Goal: Information Seeking & Learning: Learn about a topic

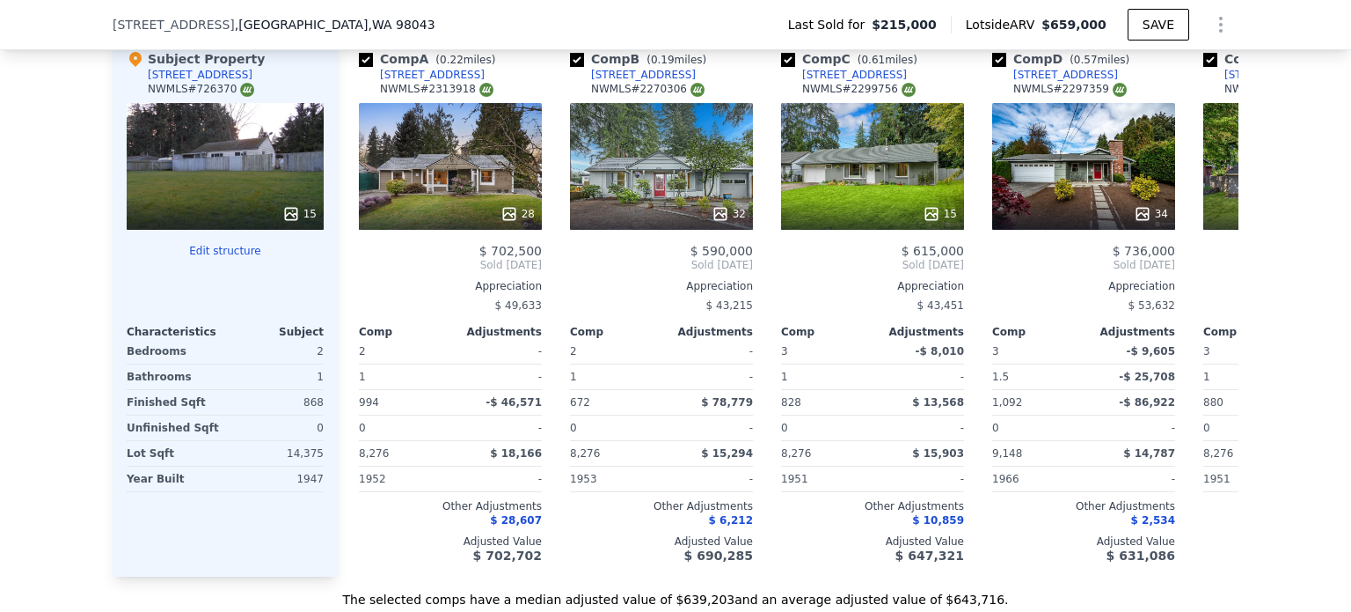
scroll to position [1809, 0]
click at [619, 82] on div "[STREET_ADDRESS]" at bounding box center [643, 75] width 105 height 14
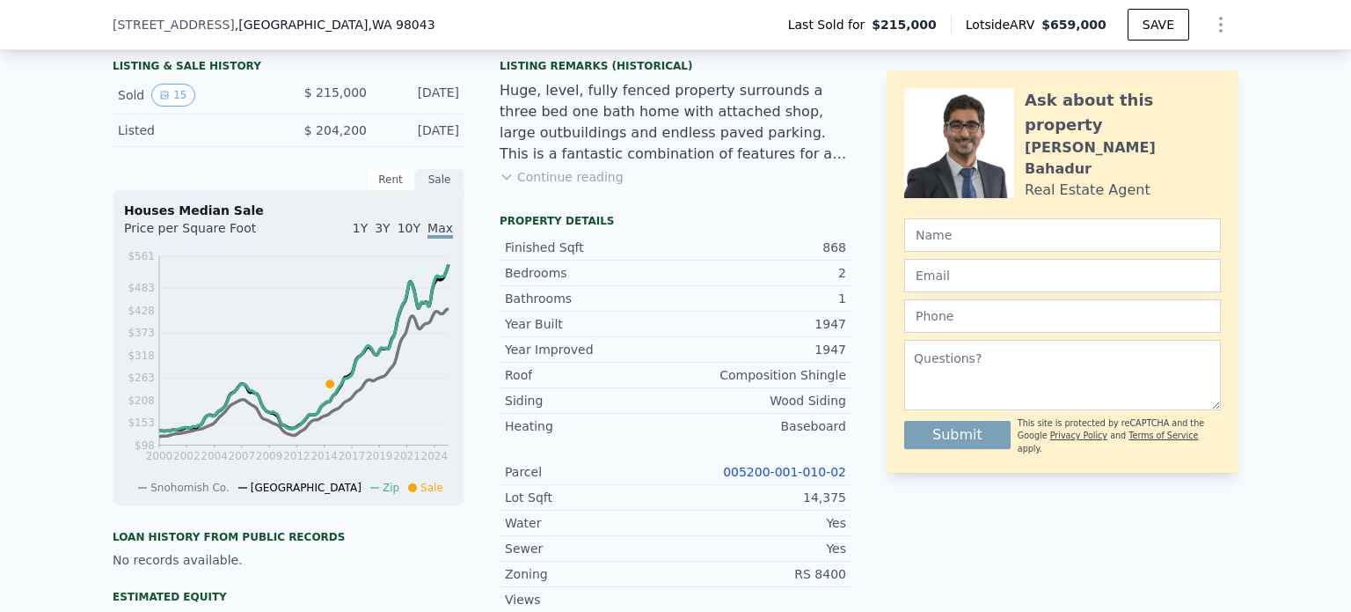
scroll to position [412, 0]
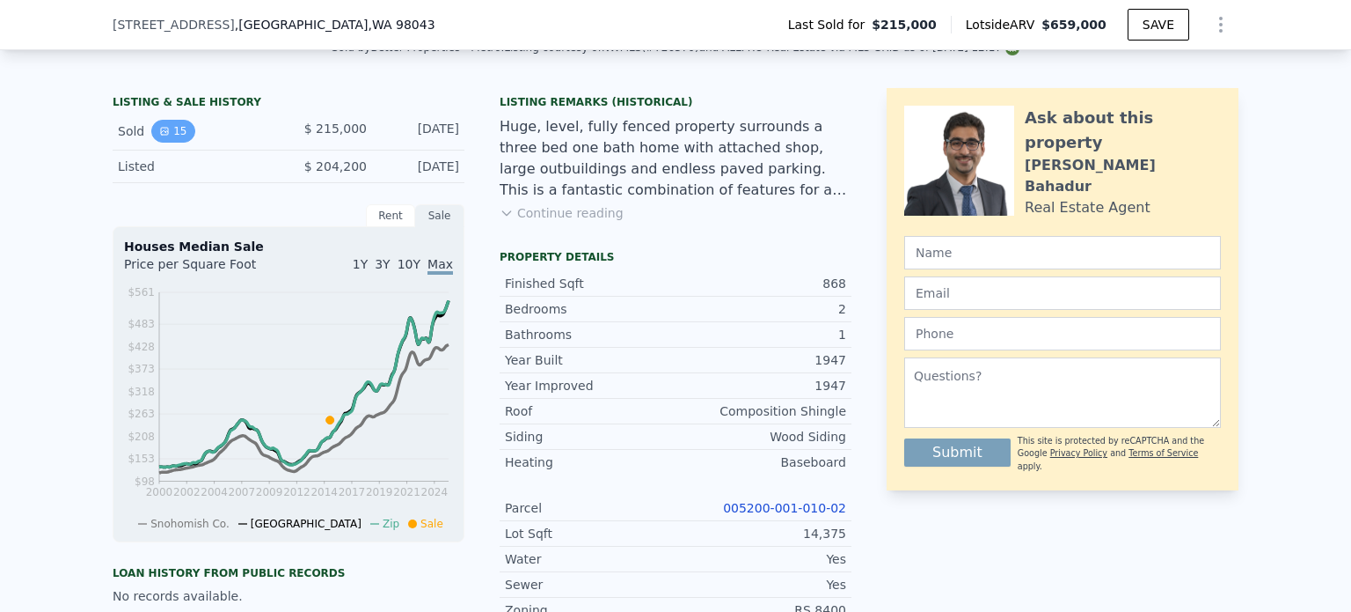
click at [165, 143] on button "15" at bounding box center [172, 131] width 43 height 23
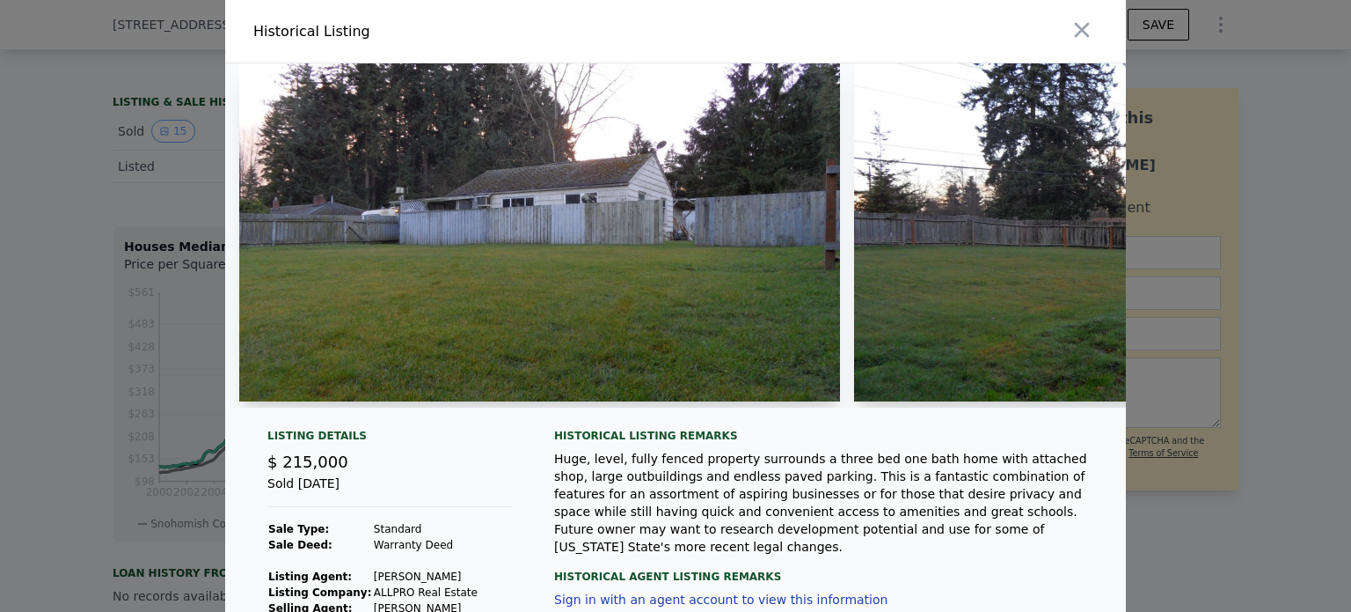
click at [392, 397] on img at bounding box center [539, 232] width 601 height 338
click at [399, 401] on div at bounding box center [532, 235] width 615 height 344
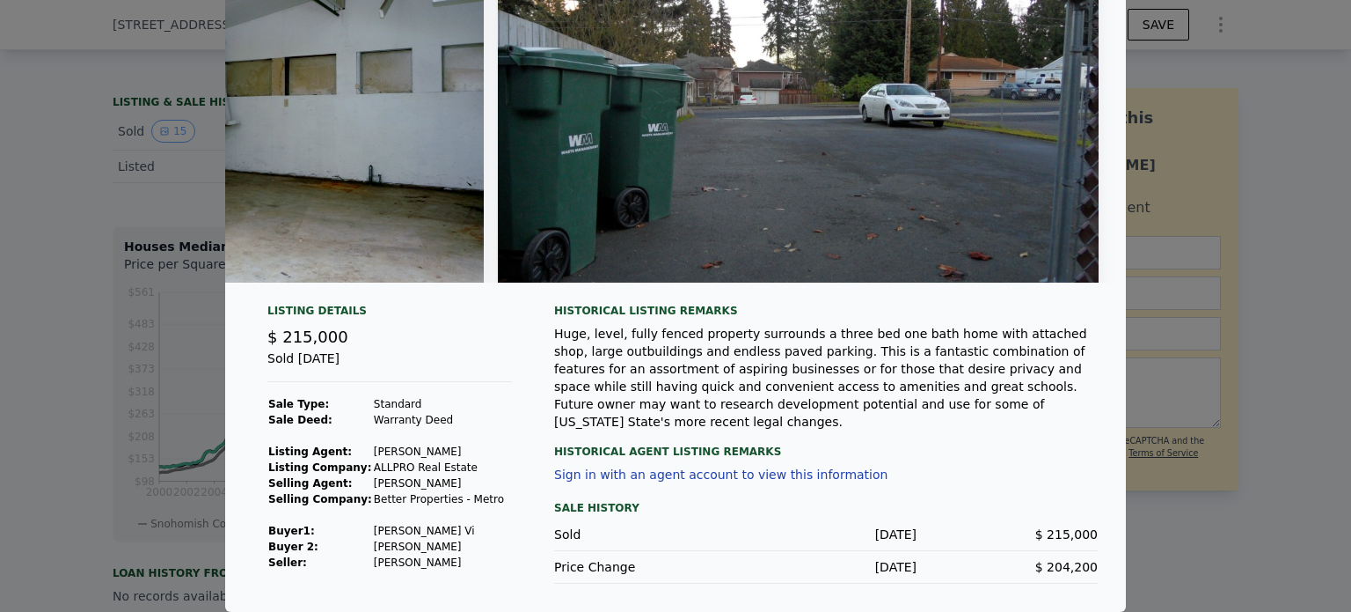
scroll to position [0, 6916]
click at [121, 334] on div at bounding box center [675, 306] width 1351 height 612
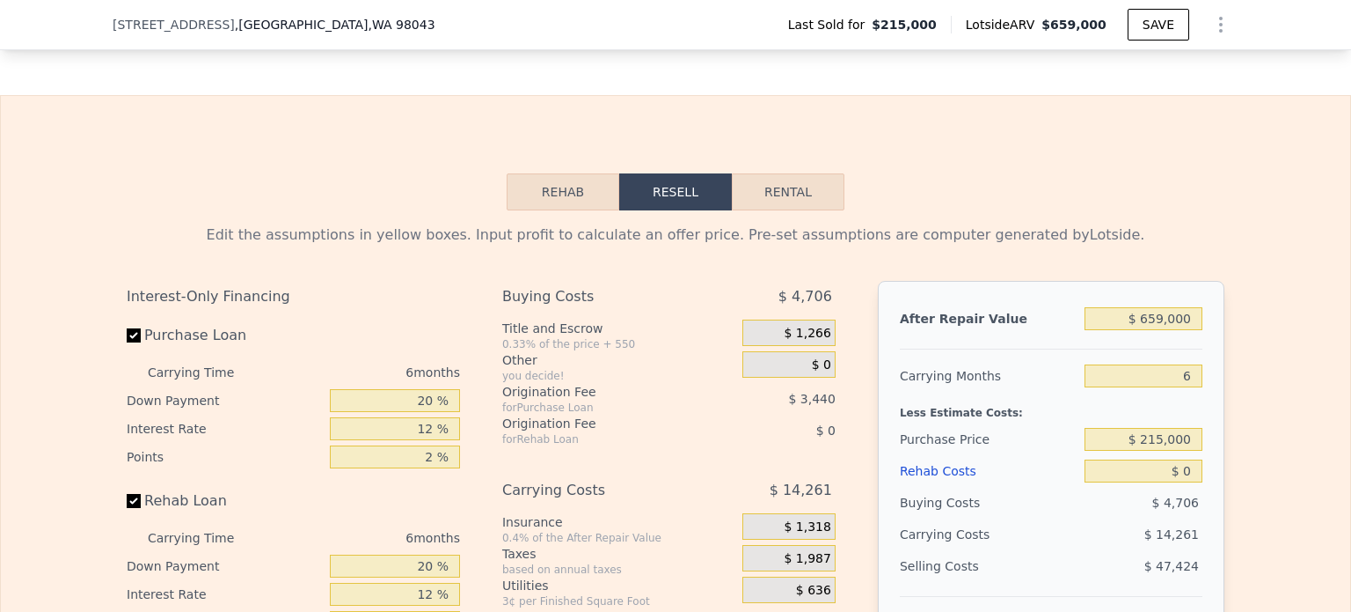
scroll to position [2398, 0]
click at [573, 212] on button "Rehab" at bounding box center [563, 193] width 113 height 37
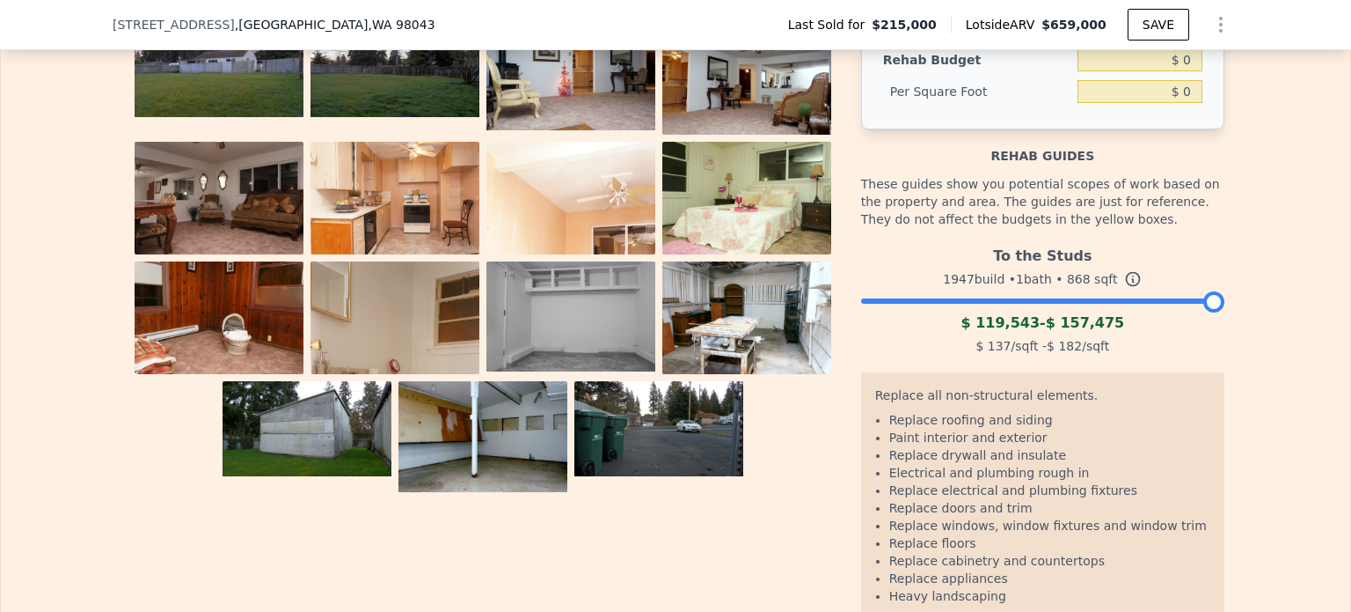
scroll to position [2653, 0]
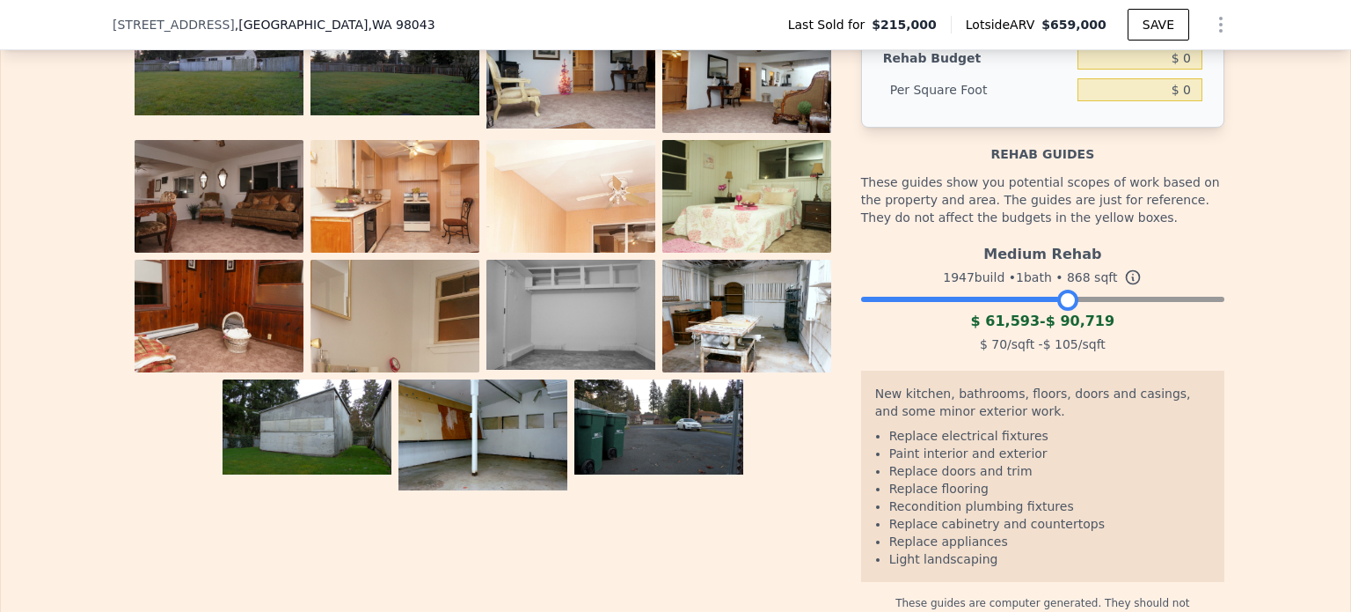
click at [1063, 300] on div at bounding box center [1042, 294] width 363 height 11
click at [1073, 300] on div at bounding box center [1042, 294] width 363 height 11
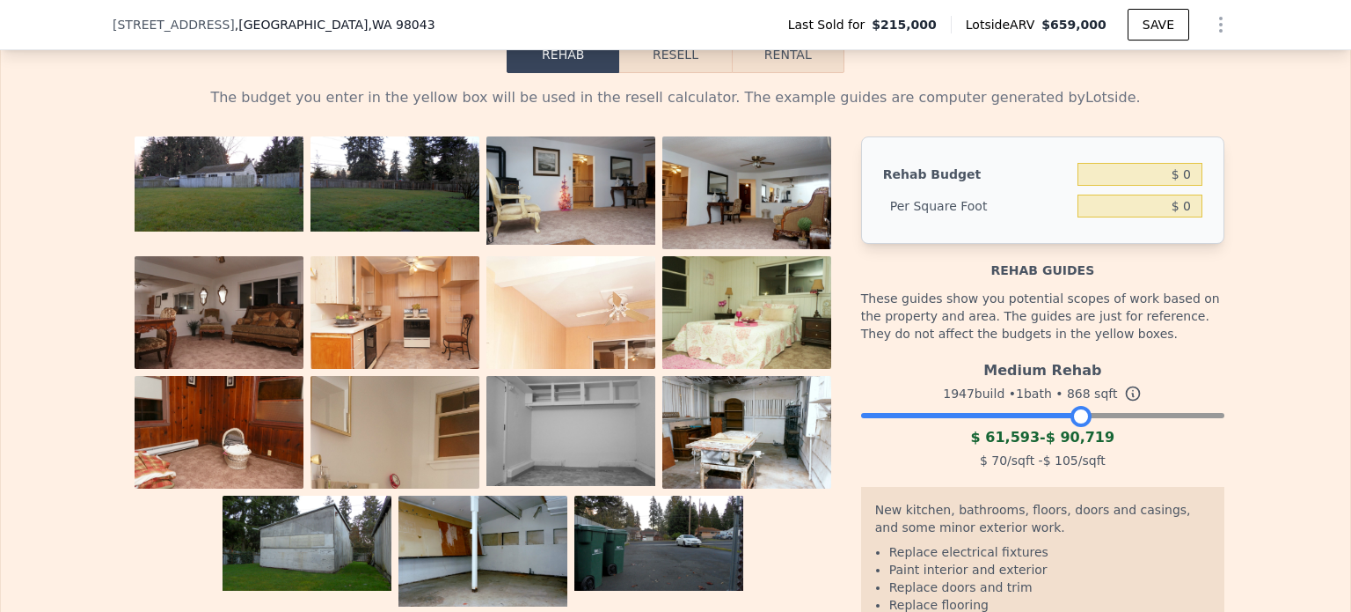
scroll to position [2534, 0]
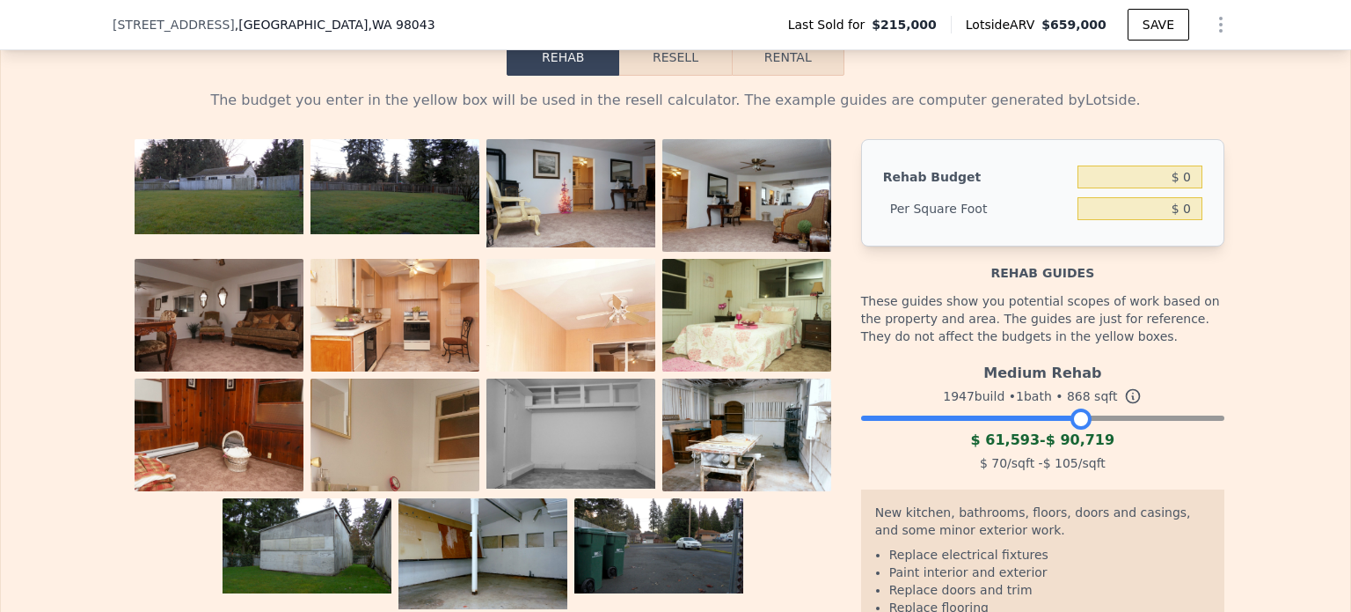
click at [232, 189] on img at bounding box center [219, 186] width 169 height 95
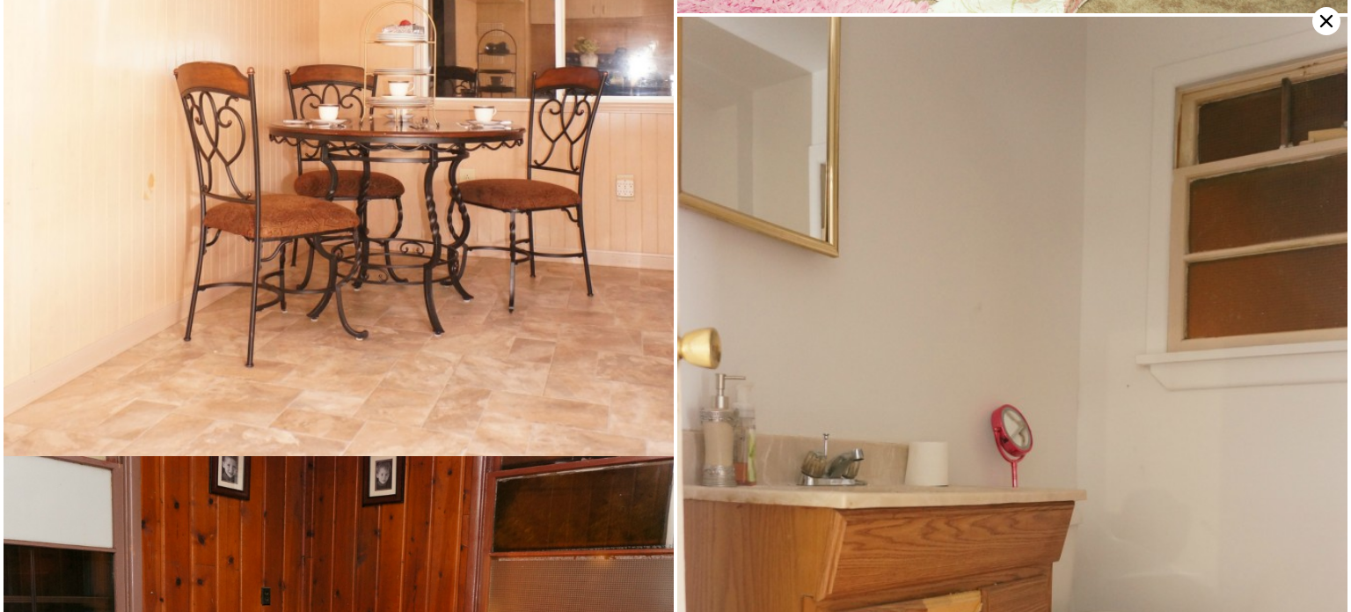
scroll to position [1708, 0]
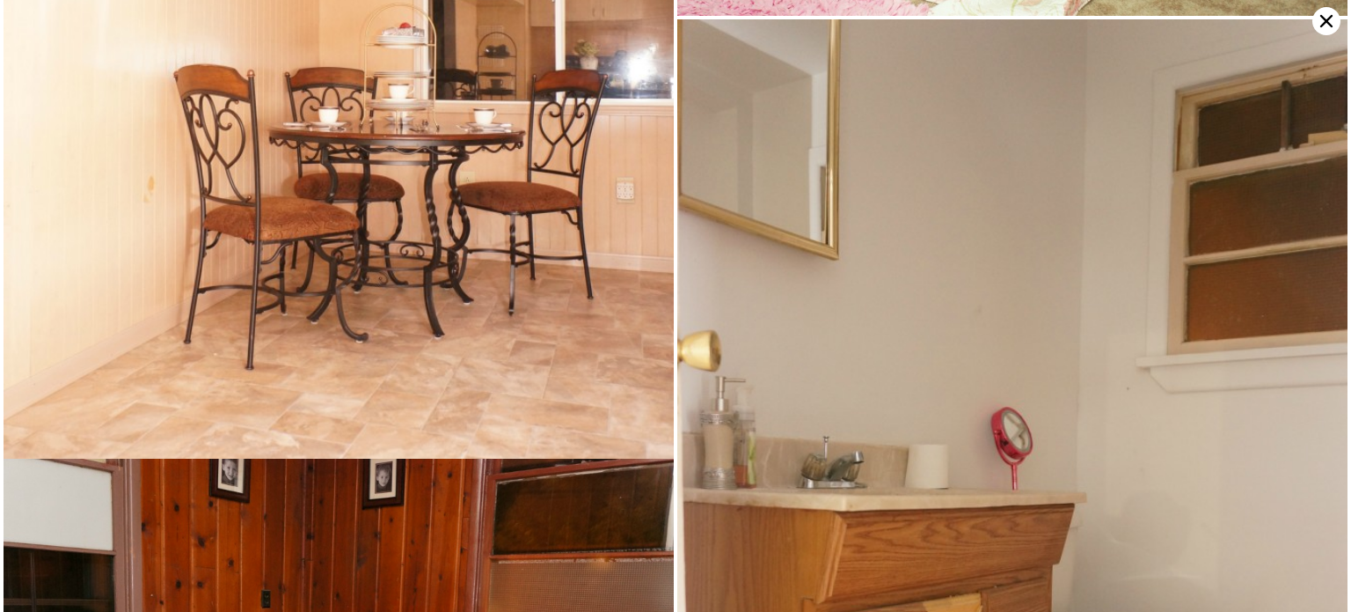
click at [1332, 24] on icon at bounding box center [1327, 21] width 28 height 28
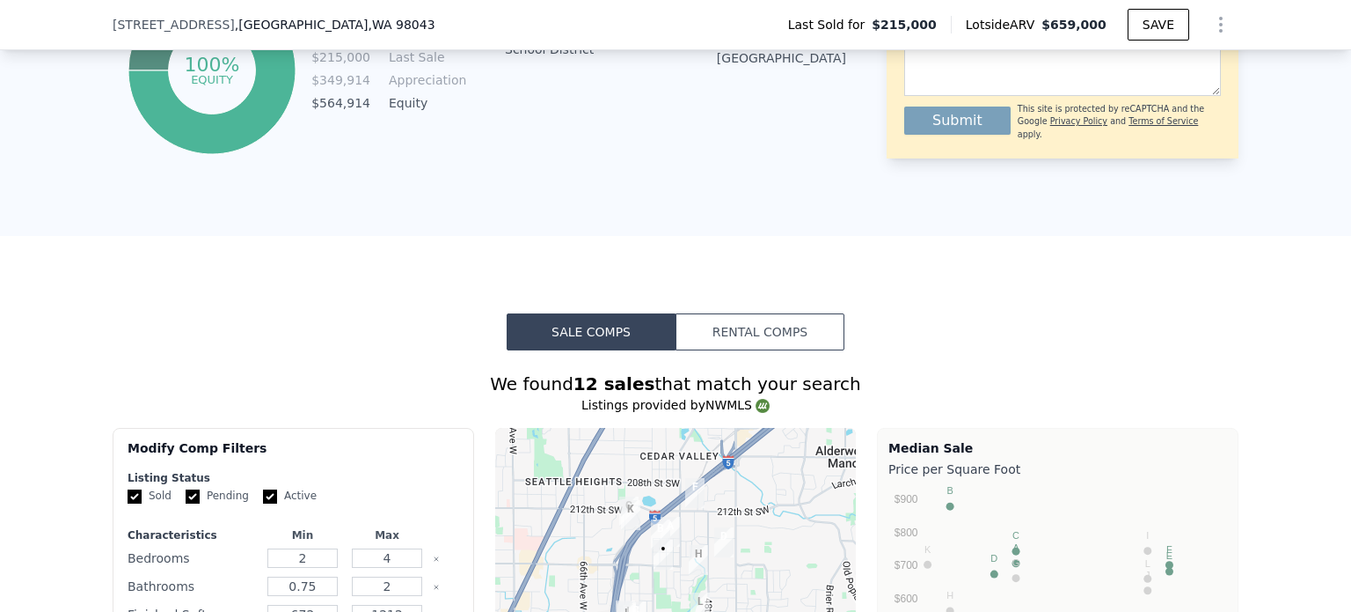
scroll to position [1211, 0]
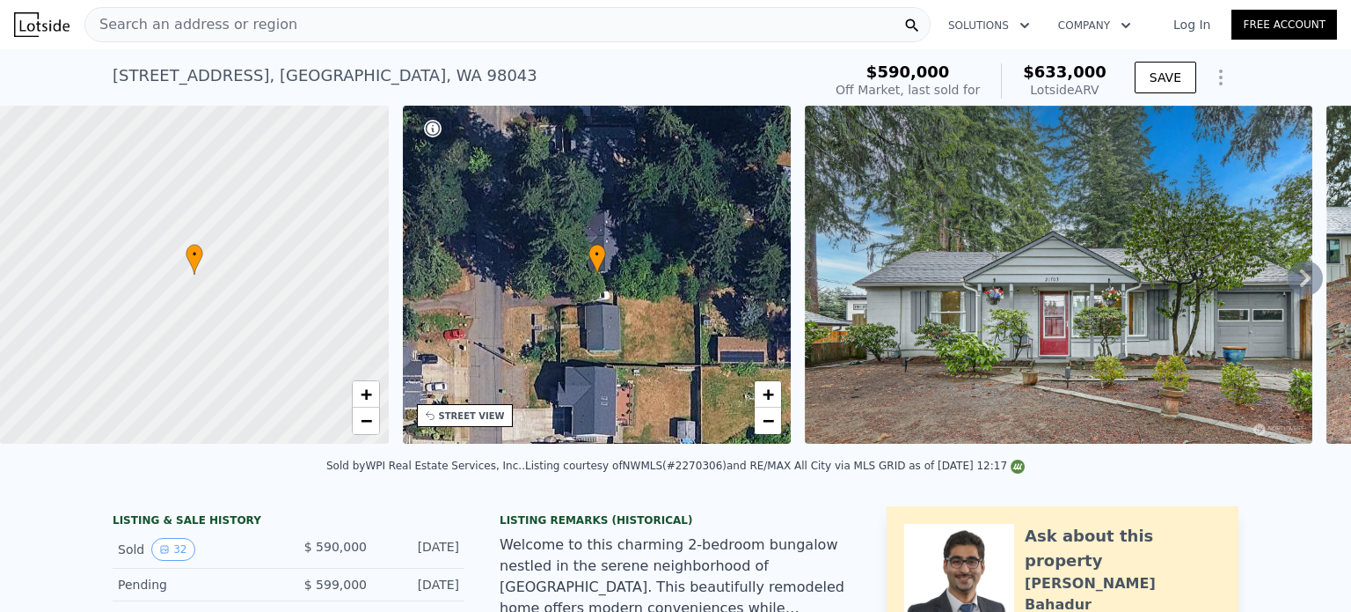
click at [1300, 287] on icon at bounding box center [1305, 278] width 11 height 18
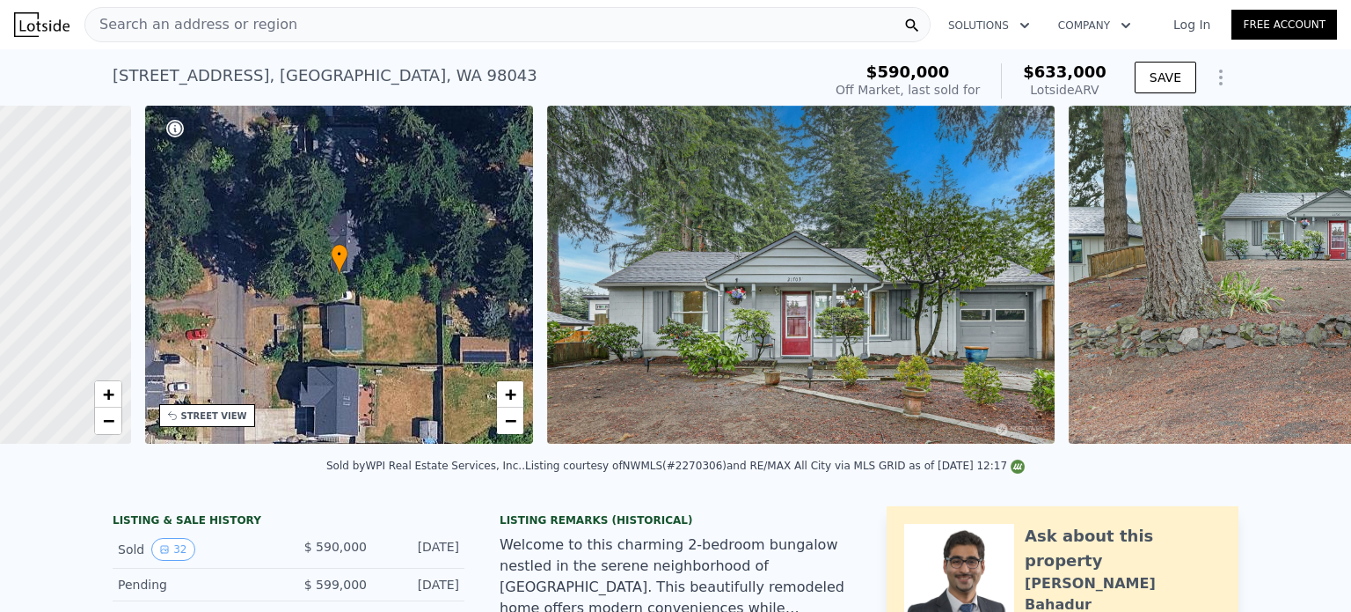
scroll to position [0, 409]
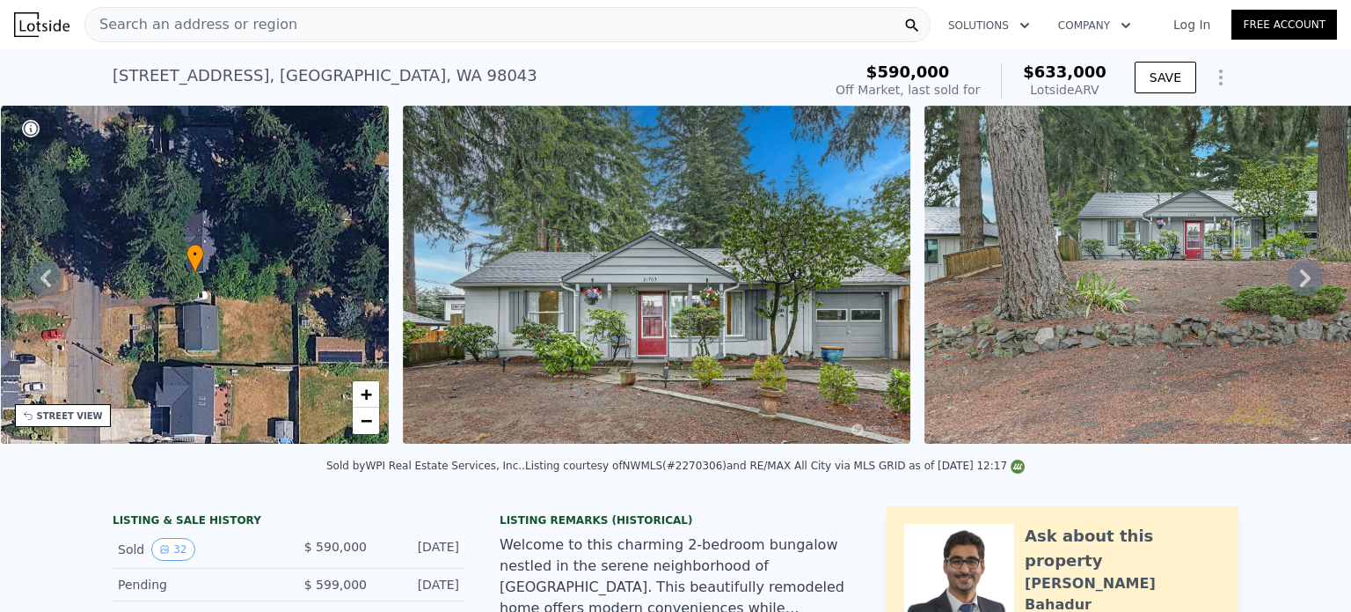
click at [1300, 287] on icon at bounding box center [1305, 278] width 11 height 18
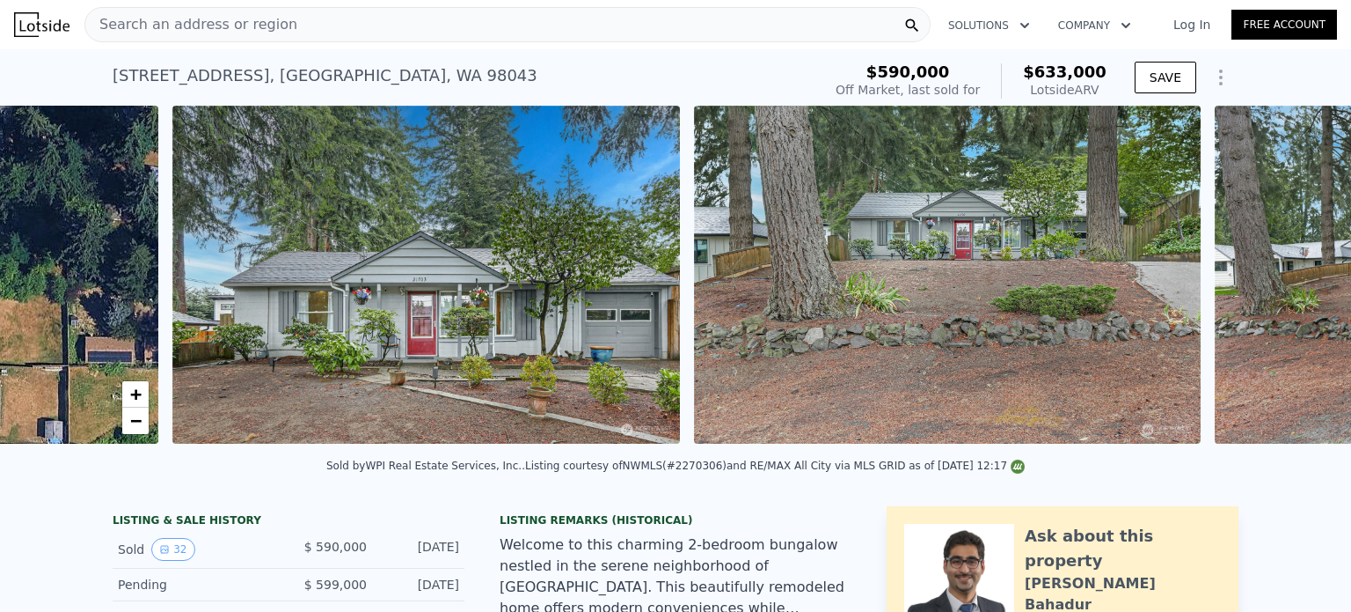
scroll to position [0, 805]
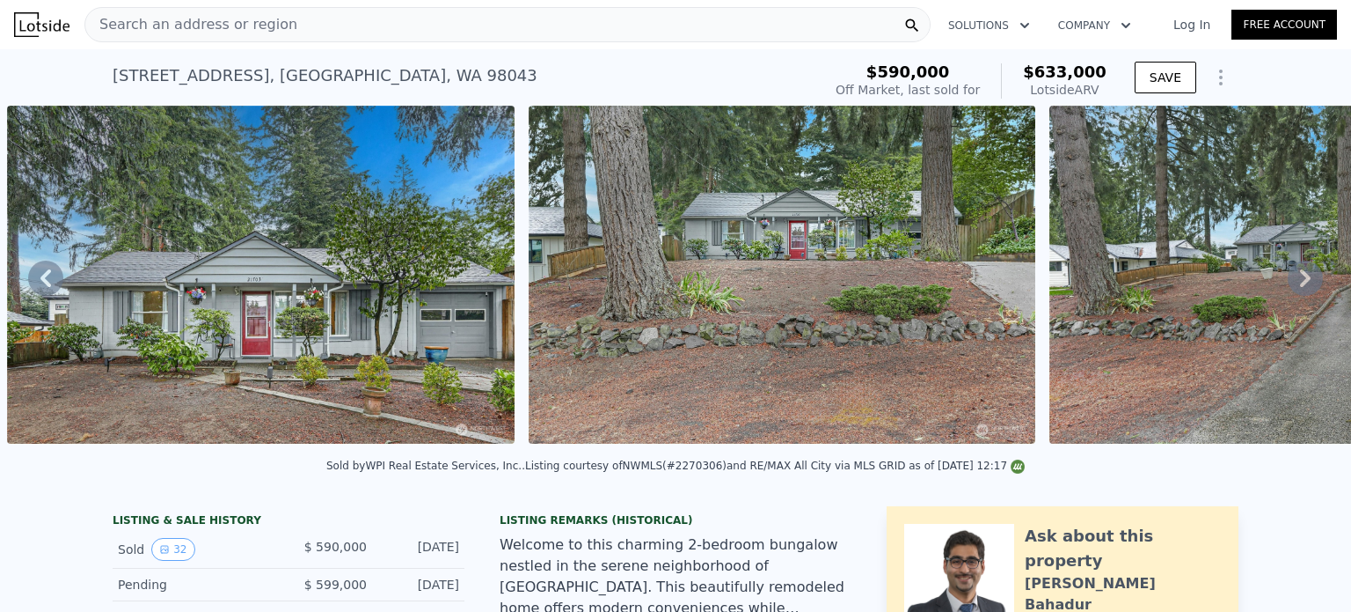
click at [1300, 287] on icon at bounding box center [1305, 278] width 11 height 18
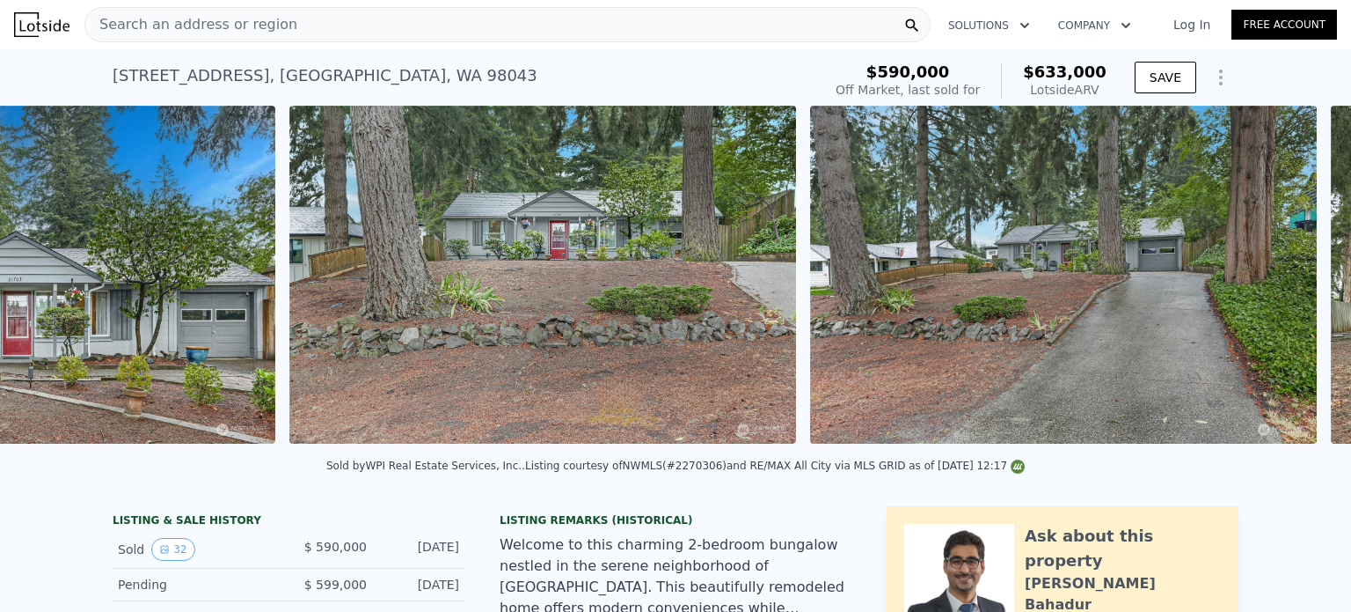
scroll to position [0, 1326]
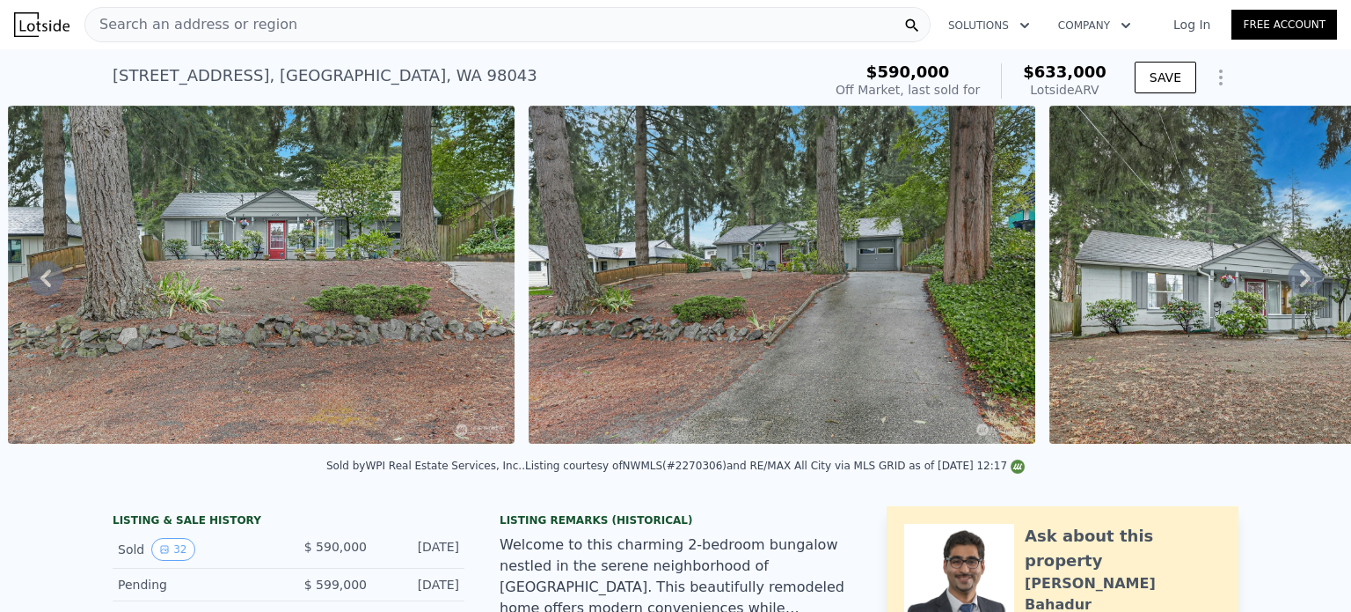
click at [1292, 290] on icon at bounding box center [1305, 277] width 35 height 35
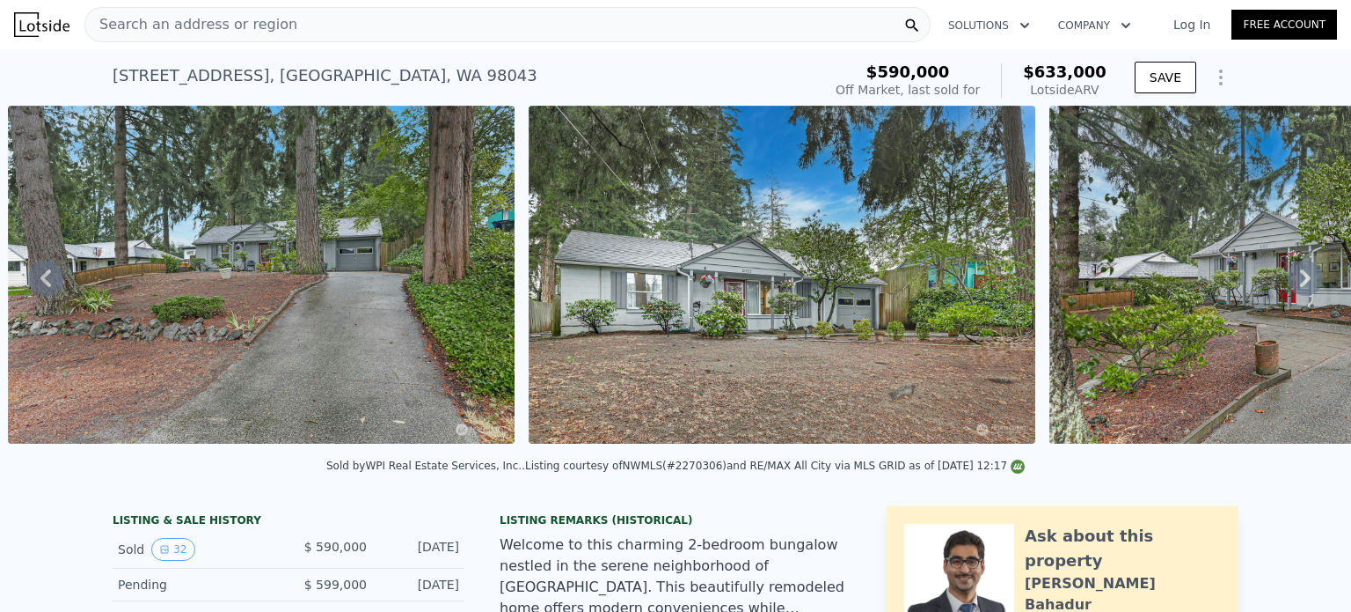
click at [1292, 290] on icon at bounding box center [1305, 277] width 35 height 35
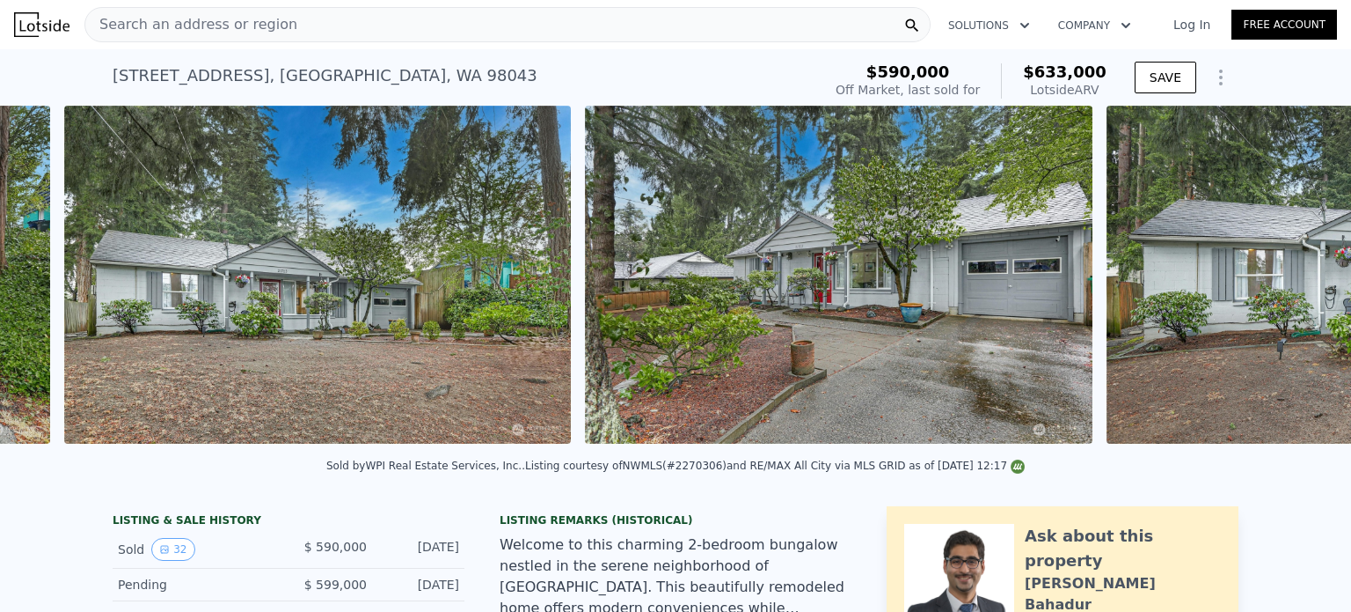
scroll to position [0, 2369]
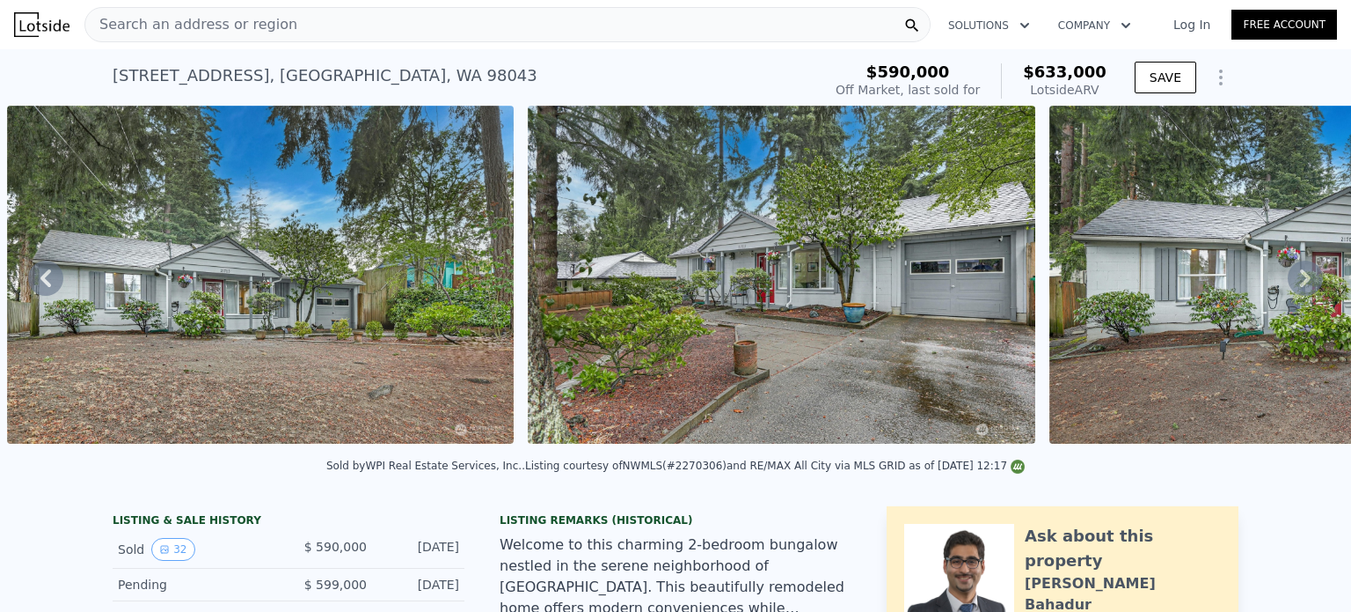
click at [162, 72] on div "21703 55th Ave W , Mountlake Terrace , WA 98043" at bounding box center [325, 75] width 425 height 25
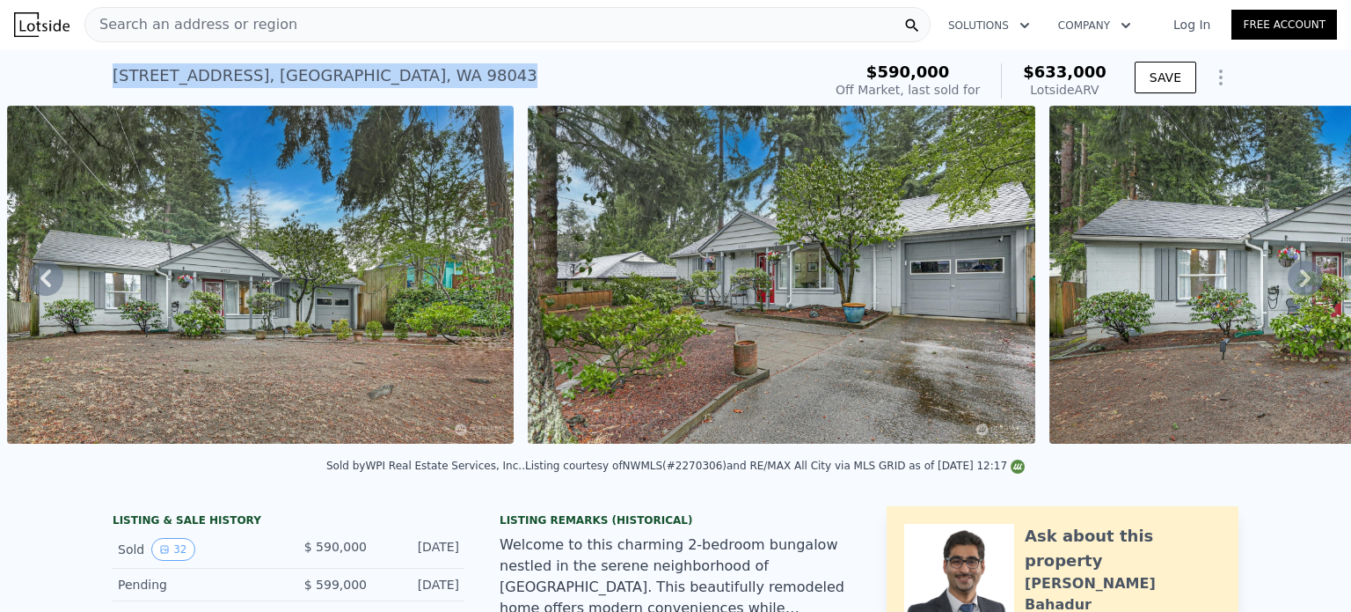
click at [162, 72] on div "21703 55th Ave W , Mountlake Terrace , WA 98043" at bounding box center [325, 75] width 425 height 25
copy div "21703 55th Ave W , Mountlake Terrace , WA 98043 Sold Sep 2024 for $590k (~ARV $…"
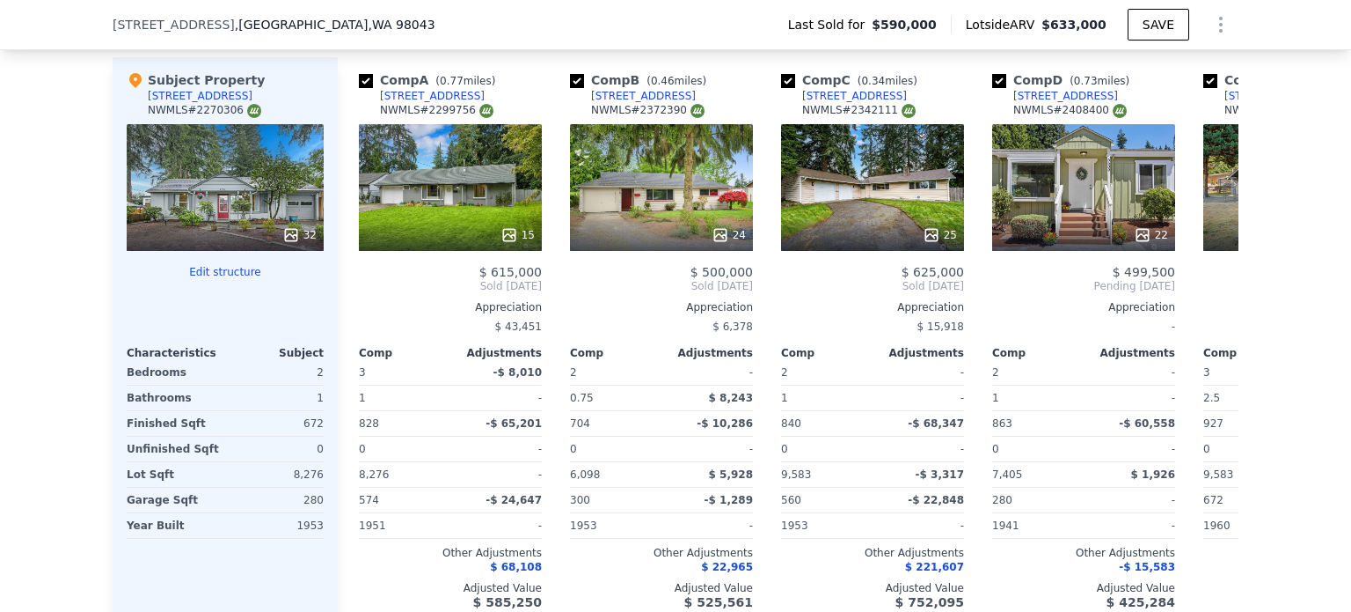
scroll to position [2138, 0]
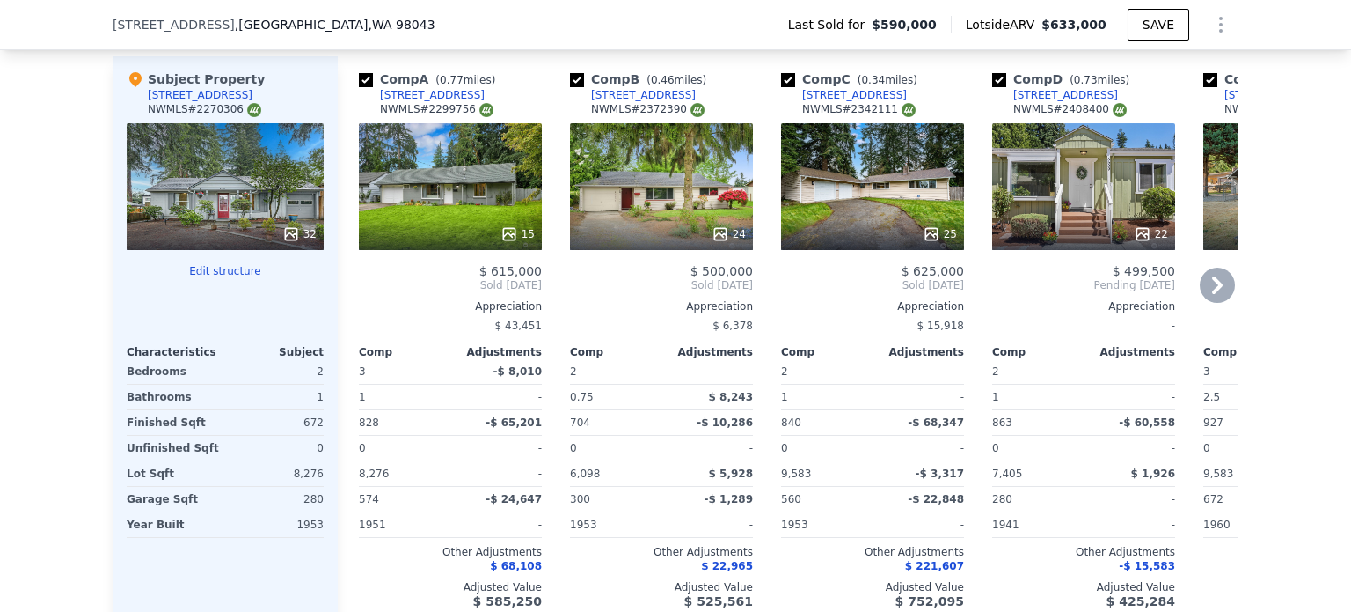
click at [1218, 289] on icon at bounding box center [1217, 284] width 35 height 35
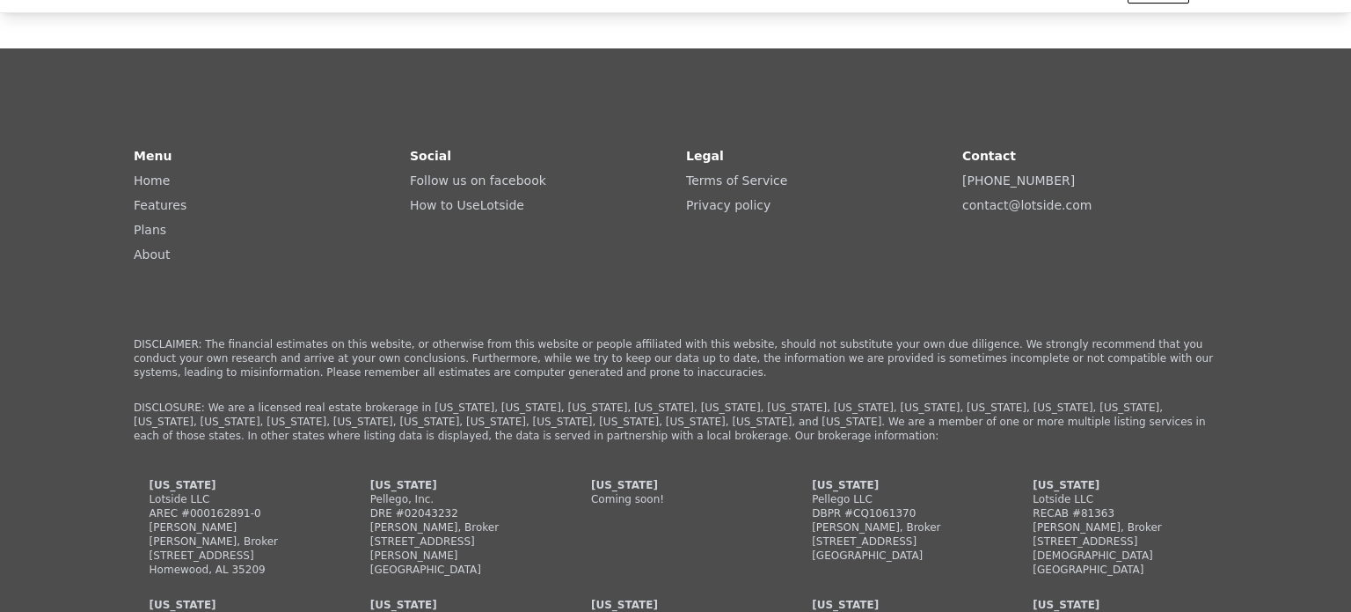
scroll to position [4664, 0]
